Goal: Use online tool/utility: Utilize a website feature to perform a specific function

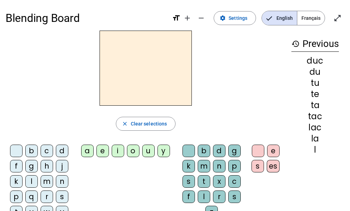
scroll to position [28, 0]
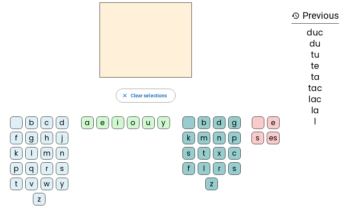
click at [64, 164] on div "s" at bounding box center [62, 168] width 12 height 12
click at [119, 120] on div "i" at bounding box center [118, 122] width 12 height 12
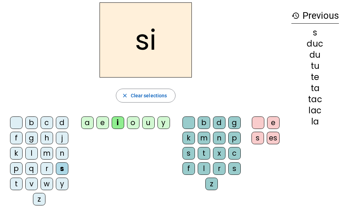
click at [204, 169] on div "l" at bounding box center [204, 168] width 12 height 12
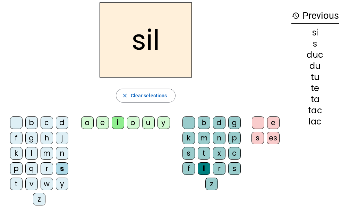
click at [199, 121] on div "b" at bounding box center [204, 122] width 12 height 12
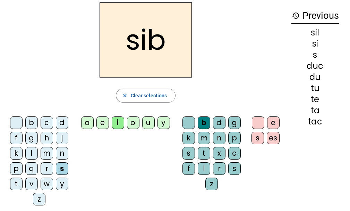
click at [193, 121] on div at bounding box center [188, 122] width 12 height 12
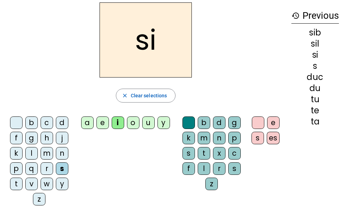
click at [93, 121] on div "a" at bounding box center [87, 122] width 12 height 12
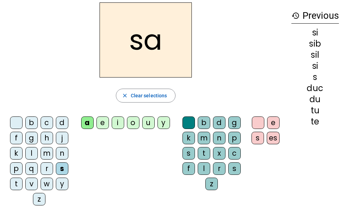
click at [158, 123] on div "y" at bounding box center [163, 122] width 12 height 12
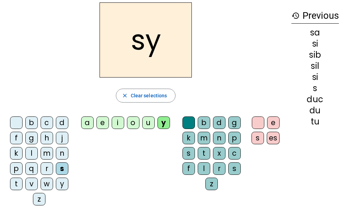
click at [149, 126] on div "u" at bounding box center [148, 122] width 12 height 12
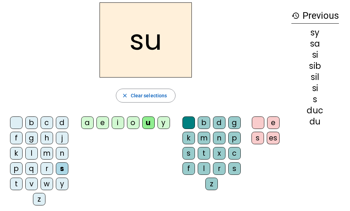
click at [26, 185] on div "v" at bounding box center [31, 183] width 12 height 12
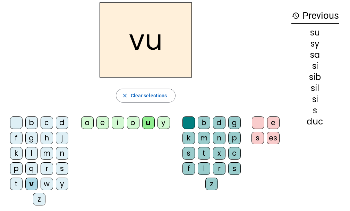
click at [21, 184] on div "t" at bounding box center [16, 183] width 12 height 12
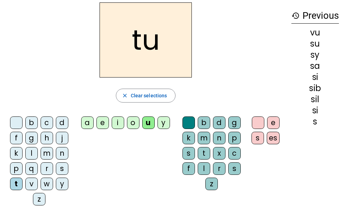
click at [64, 122] on div "d" at bounding box center [62, 122] width 12 height 12
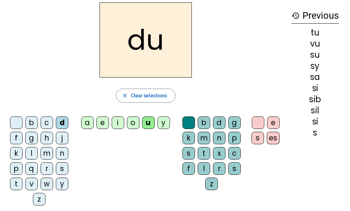
click at [106, 126] on div "e" at bounding box center [102, 122] width 12 height 12
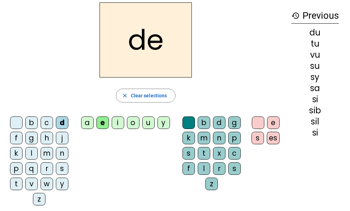
click at [53, 151] on div "m" at bounding box center [47, 153] width 12 height 12
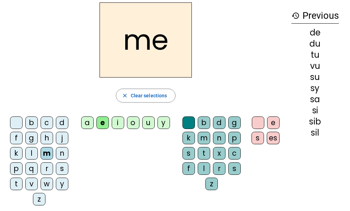
click at [22, 185] on div "t" at bounding box center [16, 183] width 12 height 12
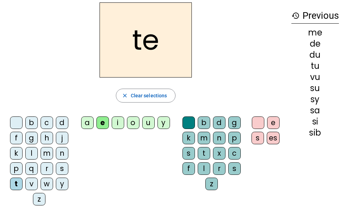
click at [67, 137] on div "j" at bounding box center [62, 137] width 12 height 12
